Goal: Task Accomplishment & Management: Manage account settings

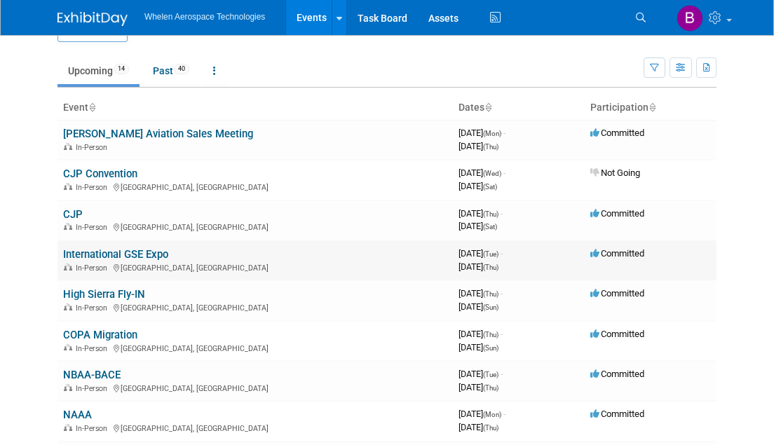
scroll to position [34, 0]
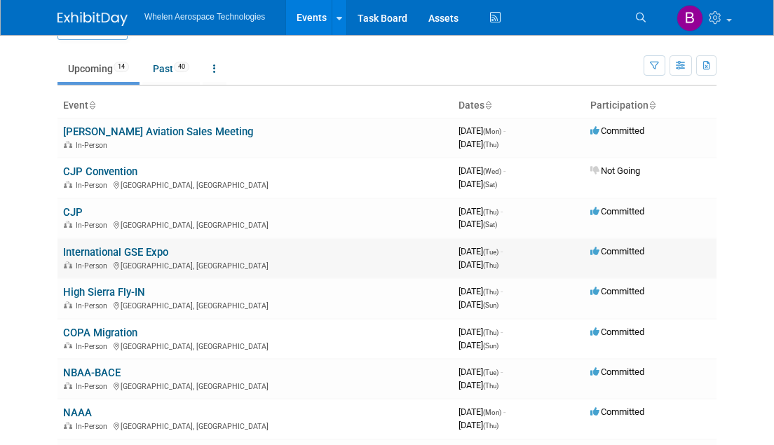
click at [154, 240] on td "International GSE Expo In-Person Las Vegas, NV" at bounding box center [254, 258] width 395 height 40
click at [152, 246] on link "International GSE Expo" at bounding box center [115, 252] width 105 height 13
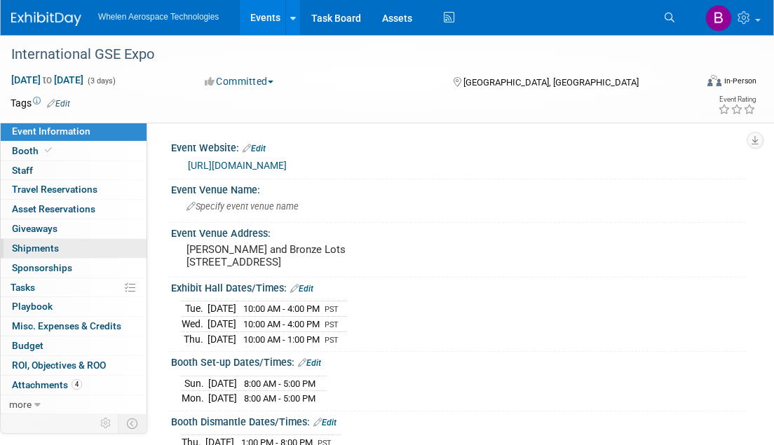
click at [60, 245] on link "0 Shipments 0" at bounding box center [74, 248] width 146 height 19
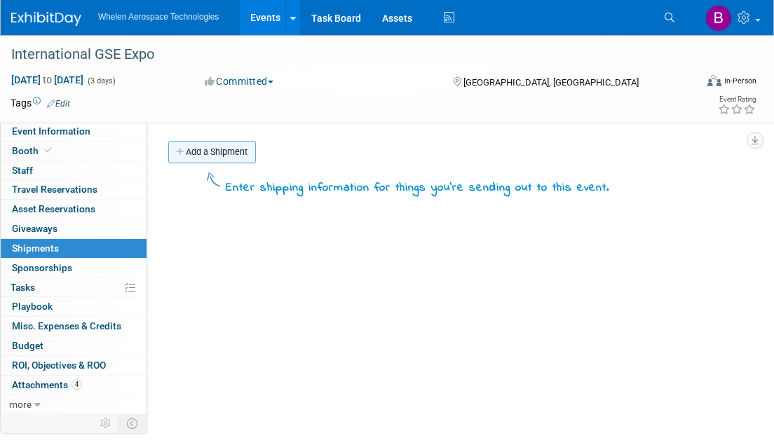
click at [225, 150] on link "Add a Shipment" at bounding box center [212, 152] width 88 height 22
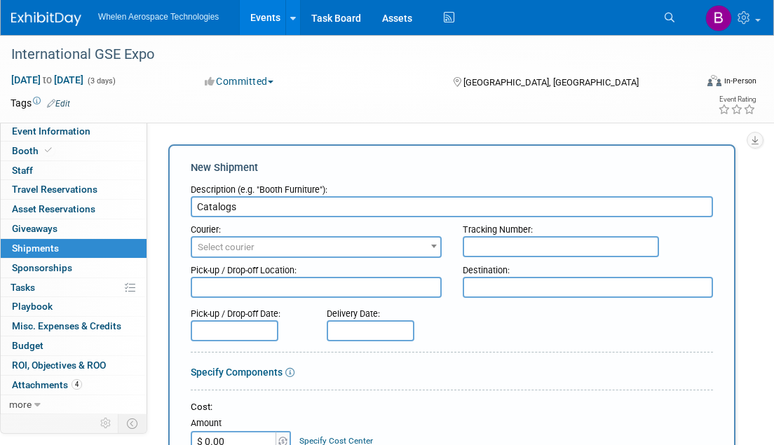
type input "Catalogs"
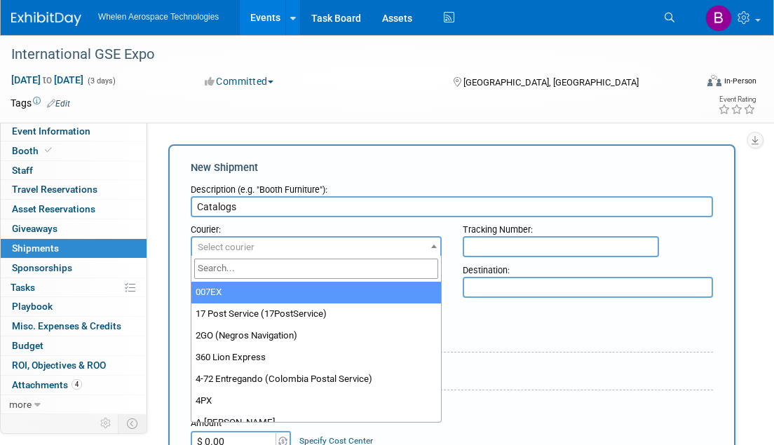
click at [388, 247] on span "Select courier" at bounding box center [316, 248] width 248 height 20
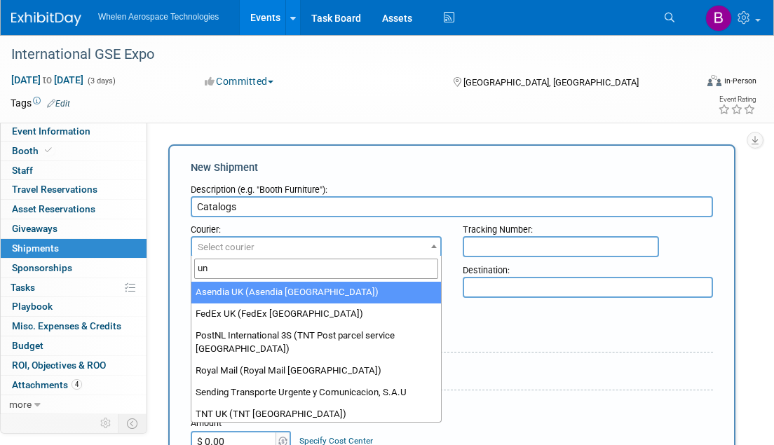
type input "u"
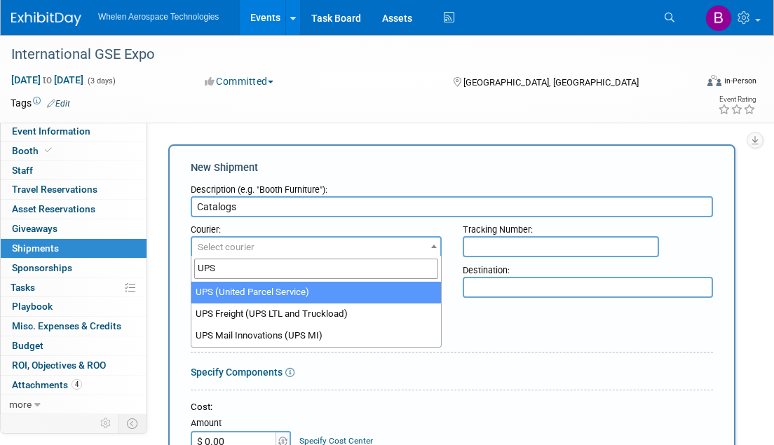
type input "UPS"
select select "508"
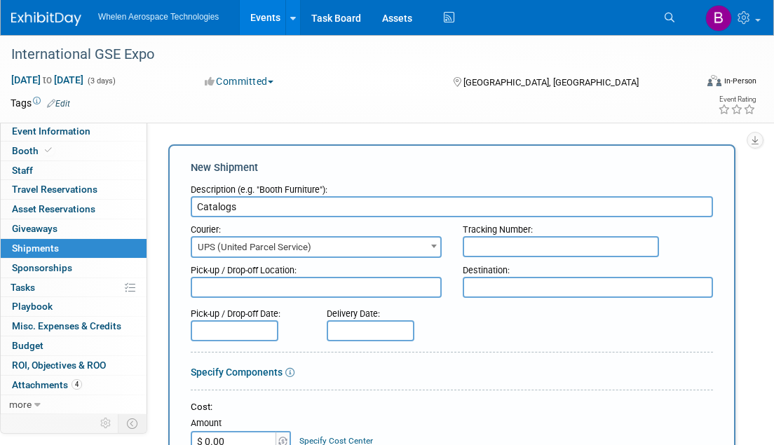
click at [529, 240] on input "text" at bounding box center [561, 246] width 196 height 21
paste input "1Z0660E70355268858"
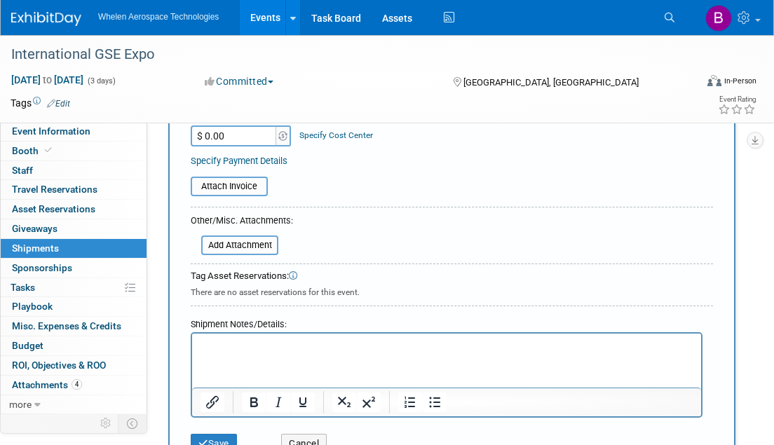
scroll to position [322, 0]
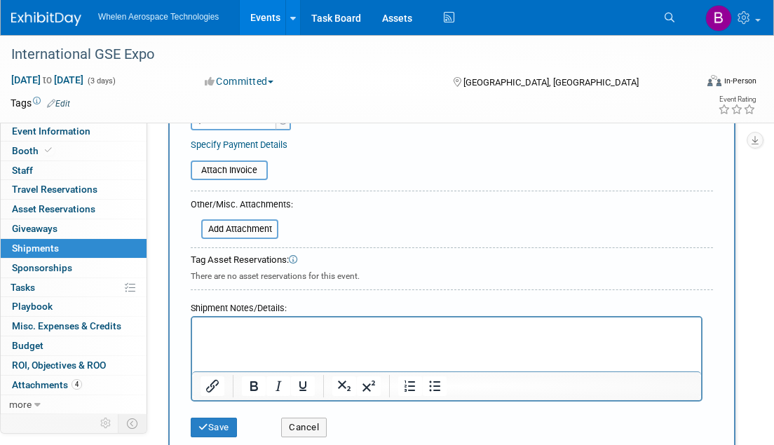
type input "1Z0660E70355268858"
drag, startPoint x: 240, startPoint y: 410, endPoint x: 219, endPoint y: 417, distance: 22.2
click at [240, 410] on div "Save" at bounding box center [225, 423] width 90 height 29
click at [219, 418] on button "Save" at bounding box center [214, 428] width 46 height 20
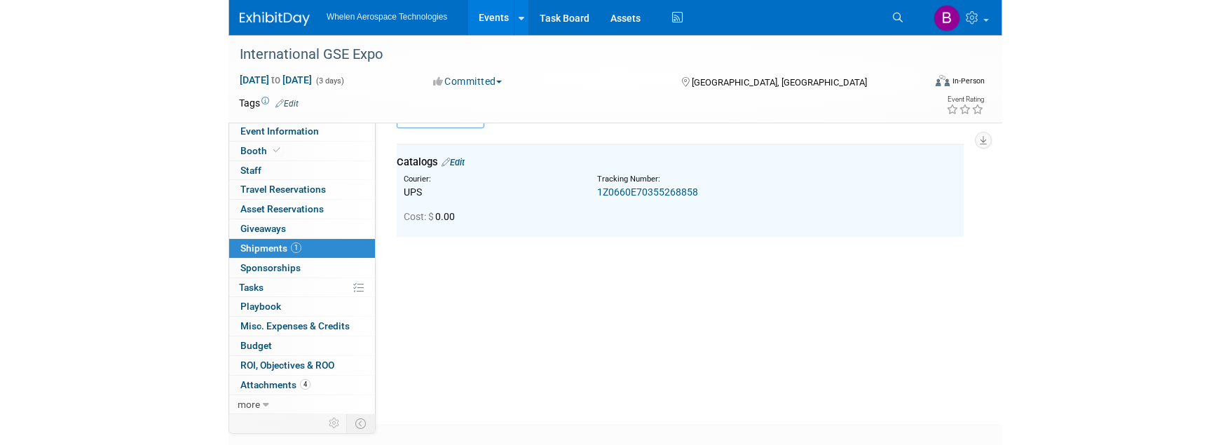
scroll to position [31, 0]
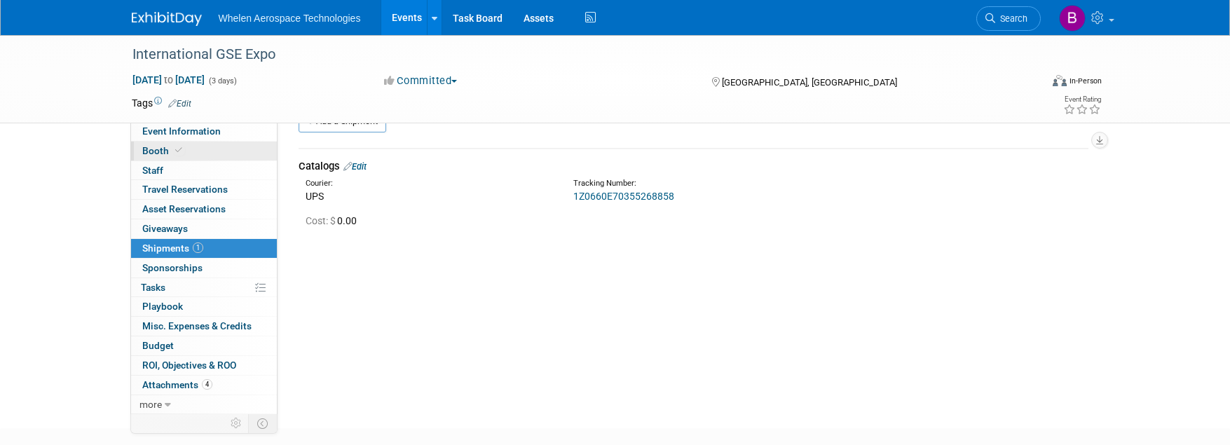
click at [158, 153] on span "Booth" at bounding box center [163, 150] width 43 height 11
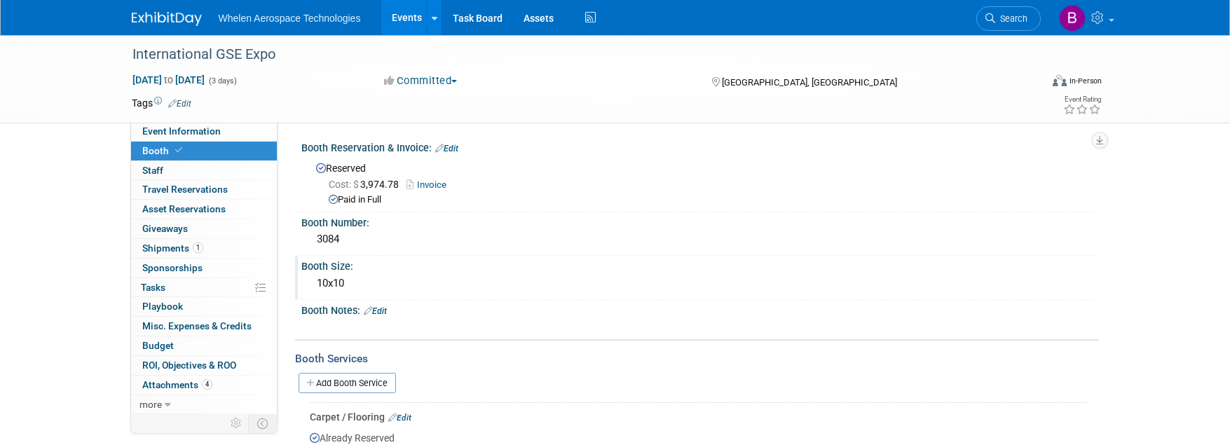
scroll to position [0, 0]
